Goal: Task Accomplishment & Management: Use online tool/utility

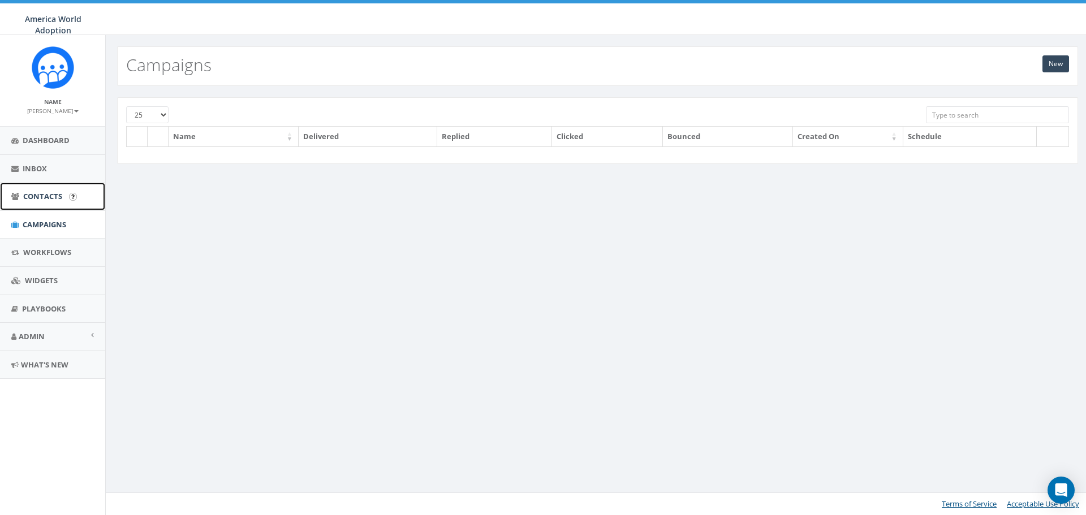
click at [49, 193] on span "Contacts" at bounding box center [42, 196] width 39 height 10
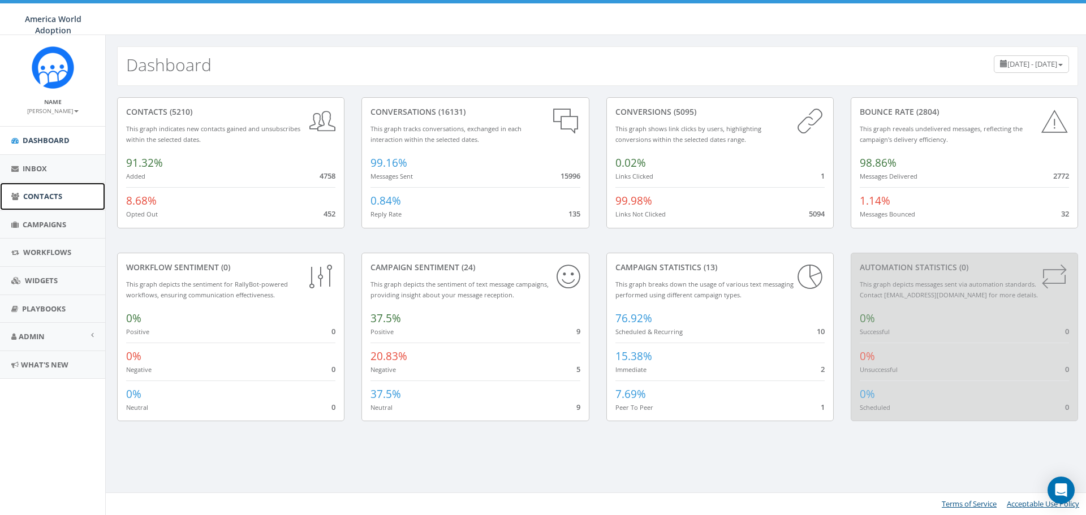
click at [32, 200] on span "Contacts" at bounding box center [42, 196] width 39 height 10
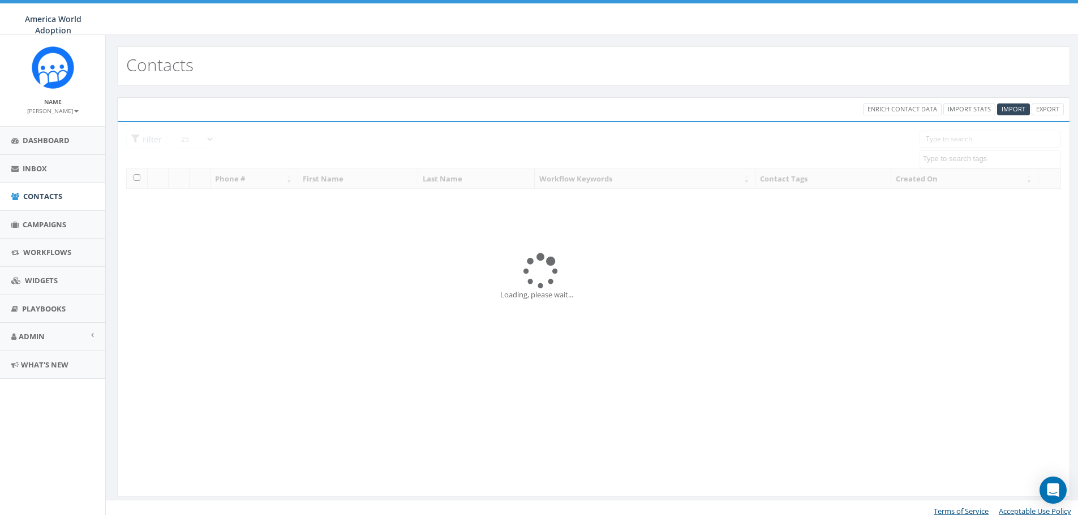
select select
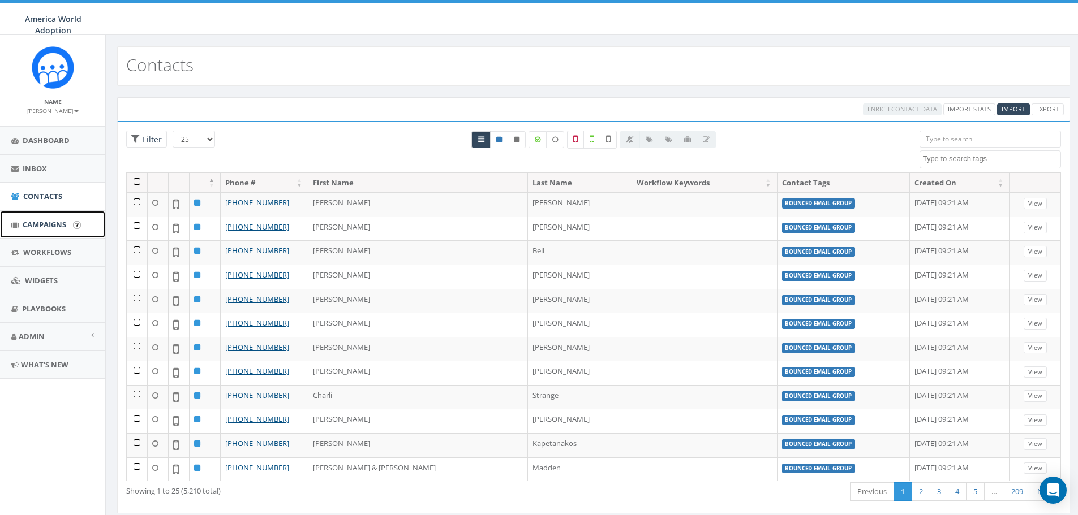
click at [51, 225] on span "Campaigns" at bounding box center [45, 224] width 44 height 10
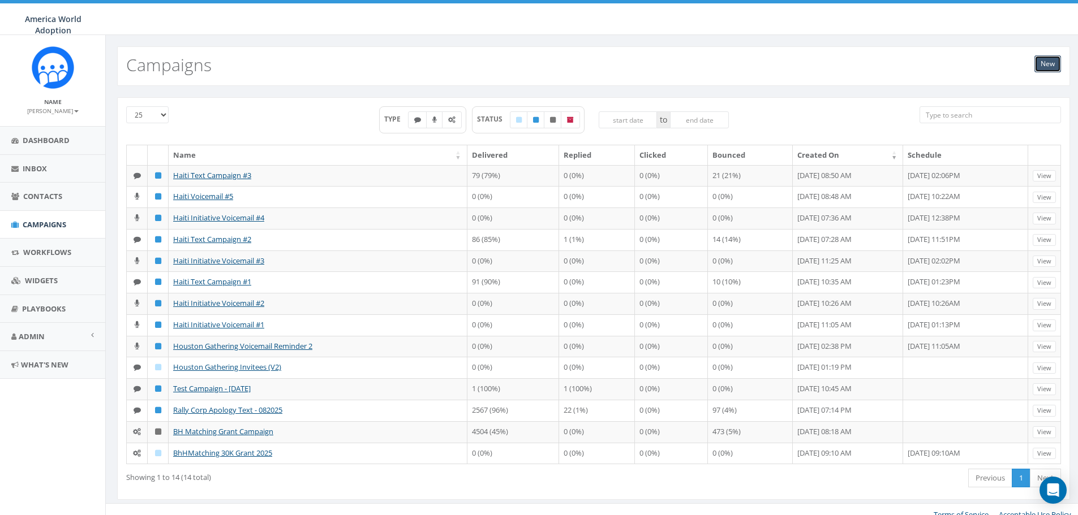
click at [1045, 62] on link "New" at bounding box center [1047, 63] width 27 height 17
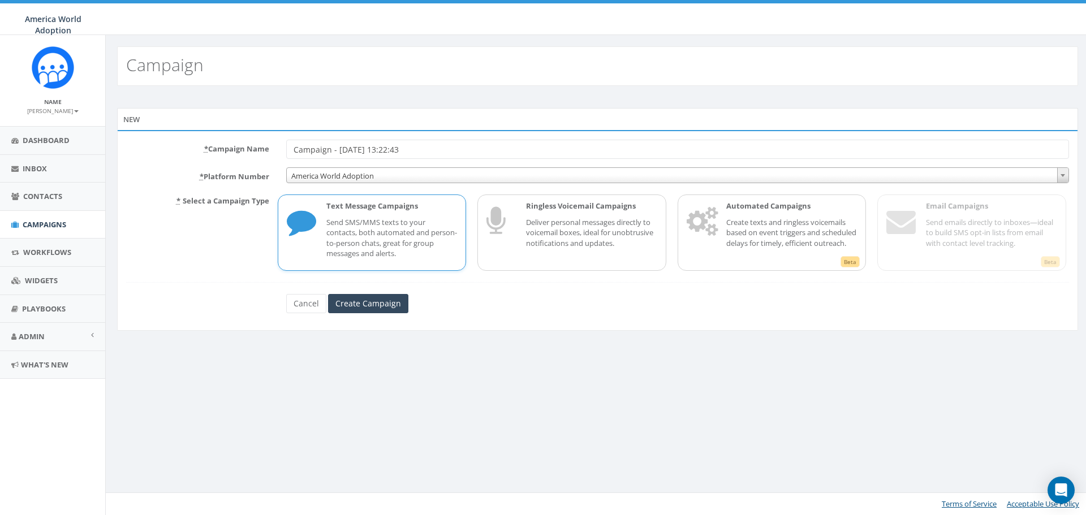
click at [351, 219] on p "Send SMS/MMS texts to your contacts, both automated and person-to-person chats,…" at bounding box center [391, 238] width 131 height 42
drag, startPoint x: 435, startPoint y: 148, endPoint x: 290, endPoint y: 136, distance: 145.8
click at [290, 136] on div "* Campaign Name Campaign - [DATE] 13:22:43 * Platform Number America World Adop…" at bounding box center [597, 230] width 961 height 201
type input "Houston Up for Coffee? Email"
click at [364, 307] on input "Create Campaign" at bounding box center [368, 303] width 80 height 19
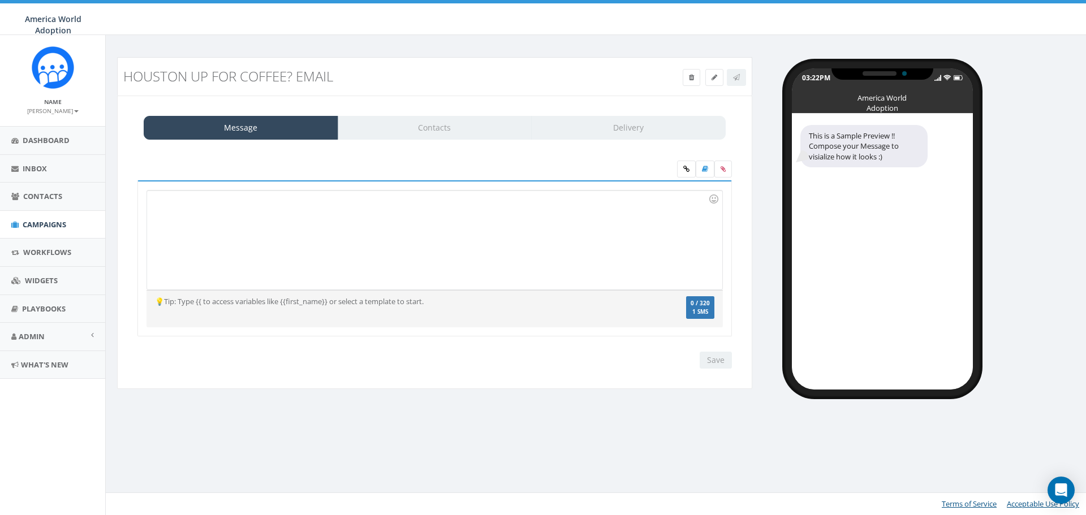
click at [214, 231] on div at bounding box center [434, 240] width 575 height 99
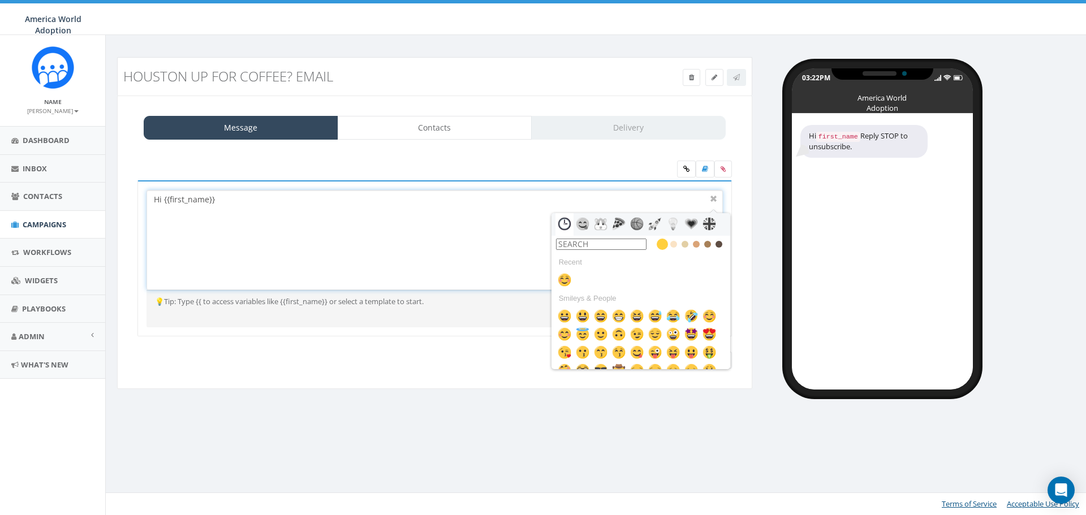
click at [294, 201] on div "Hi {{first_name}}" at bounding box center [434, 240] width 575 height 99
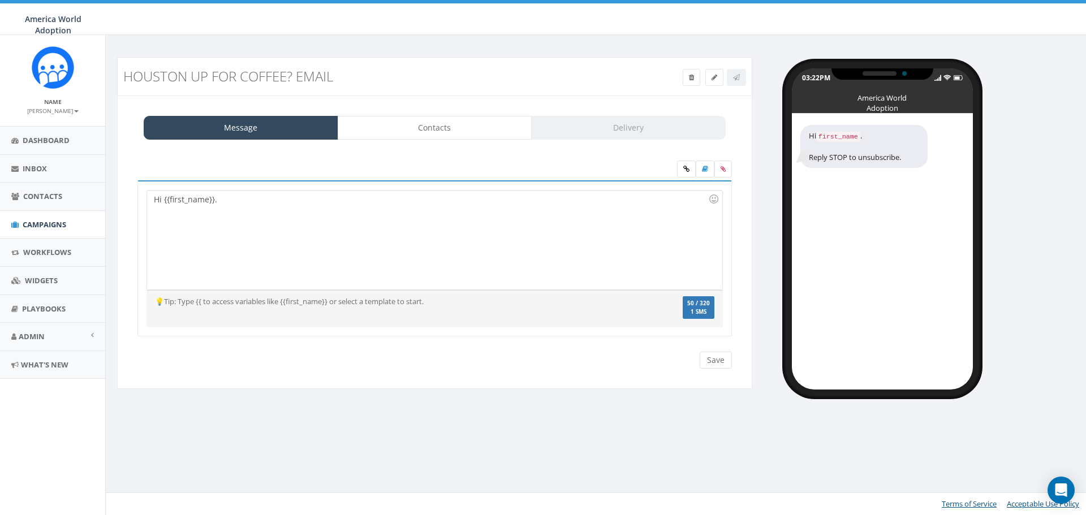
click at [645, 501] on footer "Terms of Service Acceptable Use Policy" at bounding box center [598, 504] width 984 height 23
click at [253, 205] on div "Hi {{first_name}}." at bounding box center [434, 240] width 575 height 99
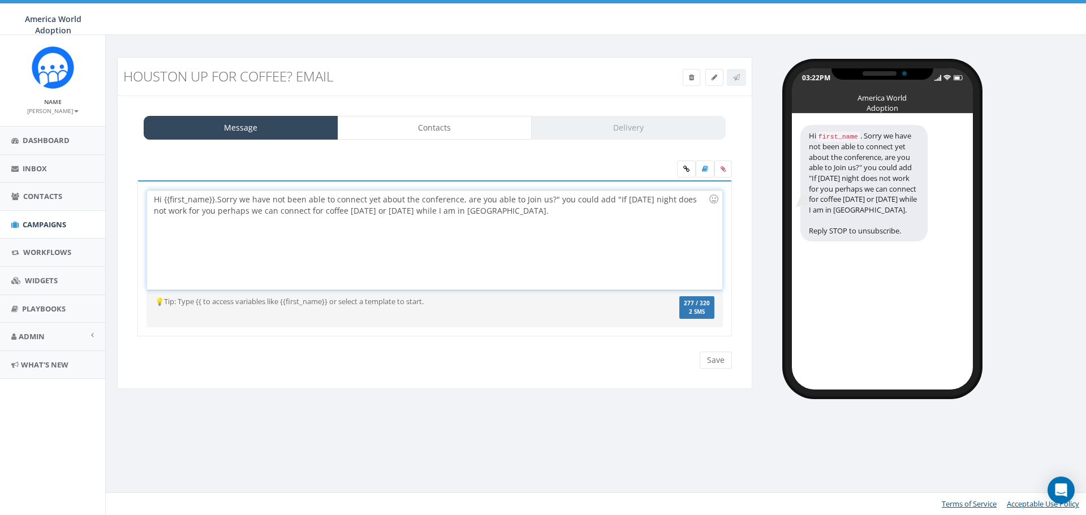
click at [434, 200] on div "Hi {{first_name}}. Sorry we have not been able to connect yet about the confere…" at bounding box center [434, 240] width 575 height 99
drag, startPoint x: 533, startPoint y: 201, endPoint x: 589, endPoint y: 198, distance: 55.5
click at [589, 198] on div "Hi {{first_name}}. Sorry we have not been able to connect yet about the event, …" at bounding box center [434, 240] width 575 height 99
click at [169, 210] on div "Hi {{first_name}}. Sorry we have not been able to connect yet about the event, …" at bounding box center [434, 240] width 575 height 99
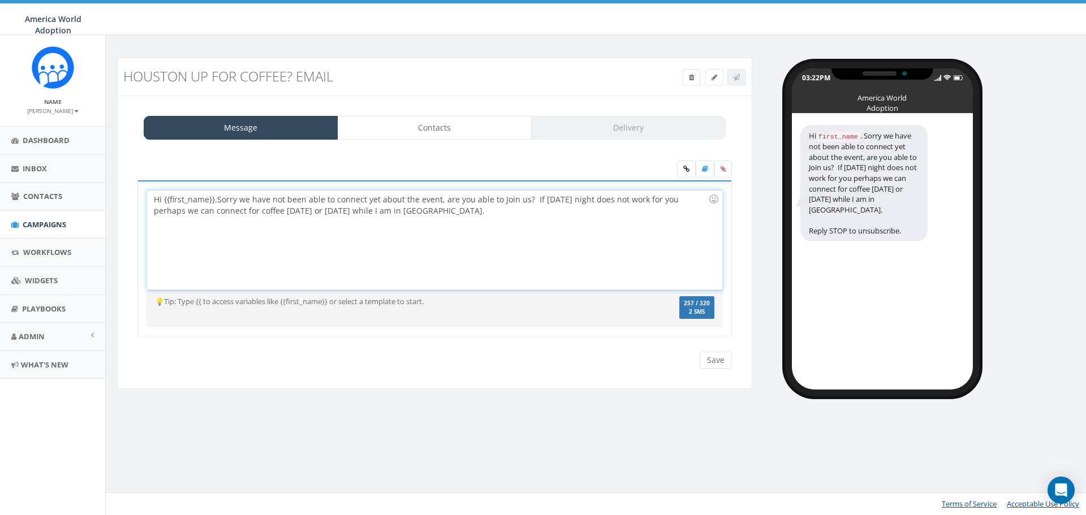
click at [171, 212] on div "Hi {{first_name}}. Sorry we have not been able to connect yet about the event, …" at bounding box center [434, 240] width 575 height 99
click at [234, 199] on div "Hi {{first_name}}. Sorry we have not been able to connect yet about the event, …" at bounding box center [434, 240] width 575 height 99
click at [447, 200] on div "Hi {{first_name}}. Sorry we have not been able to connect yet about the event, …" at bounding box center [434, 240] width 575 height 99
click at [619, 204] on div "Hi {{first_name}}. Sorry we have not been able to connect yet about the event. …" at bounding box center [434, 240] width 575 height 99
click at [438, 208] on div "Hi {{first_name}}. Sorry we have not been able to connect yet about the event. …" at bounding box center [434, 240] width 575 height 99
